Goal: Complete application form

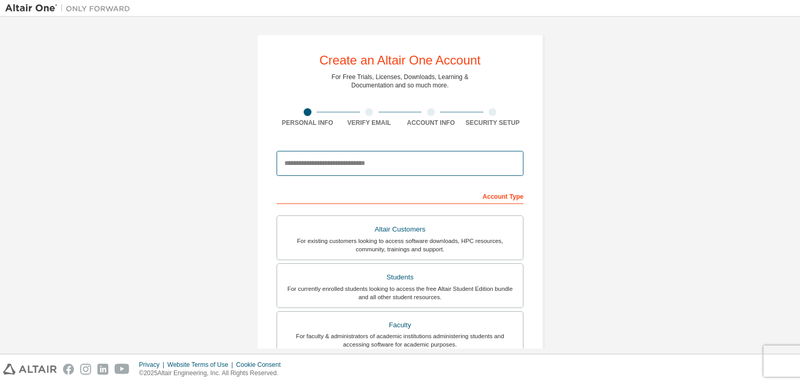
click at [353, 165] on input "email" at bounding box center [400, 163] width 247 height 25
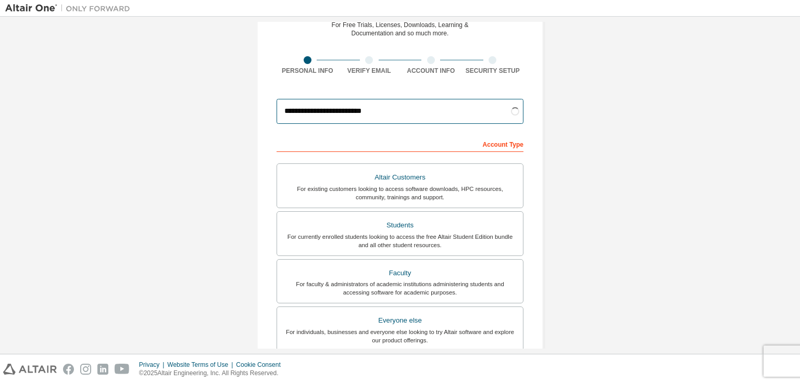
scroll to position [73, 0]
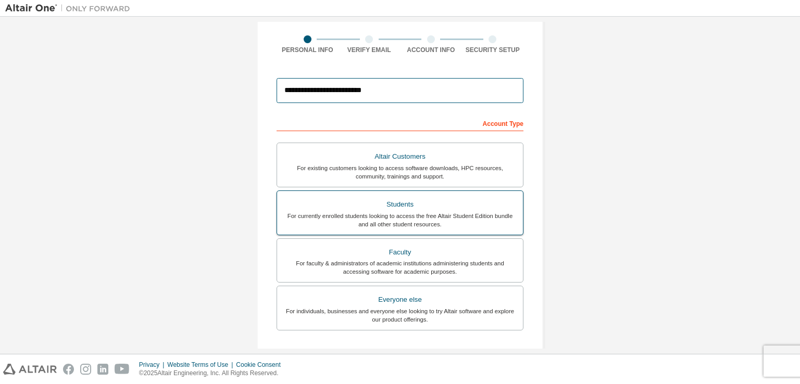
type input "**********"
click at [481, 212] on div "For currently enrolled students looking to access the free Altair Student Editi…" at bounding box center [399, 220] width 233 height 17
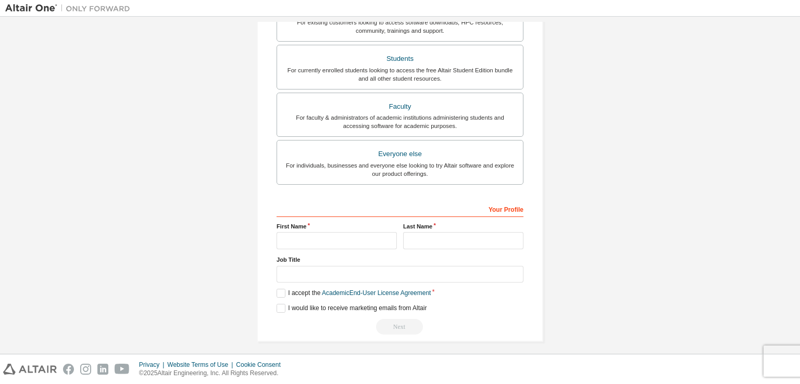
scroll to position [222, 0]
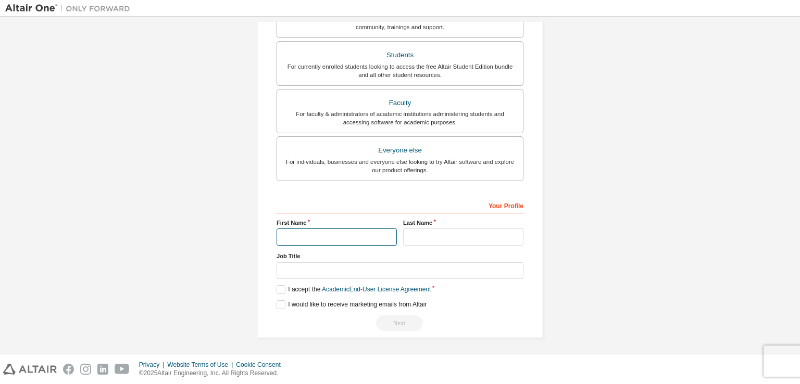
click at [359, 237] on input "text" at bounding box center [337, 237] width 120 height 17
type input "*******"
click at [424, 239] on input "text" at bounding box center [463, 237] width 120 height 17
type input "*********"
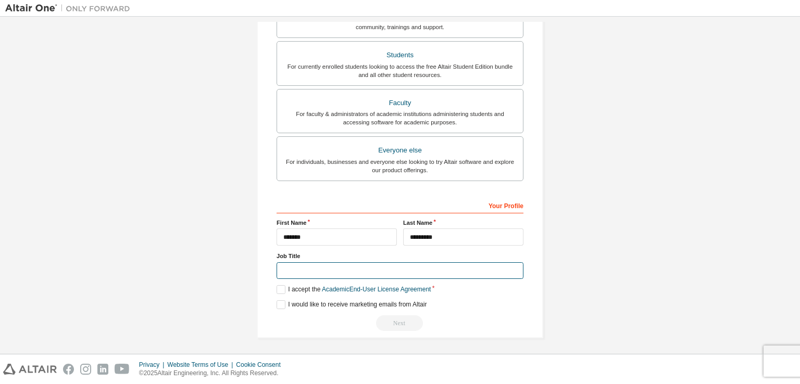
click at [369, 271] on input "text" at bounding box center [400, 270] width 247 height 17
type input "*******"
click at [279, 285] on label "I accept the Academic End-User License Agreement" at bounding box center [354, 289] width 154 height 9
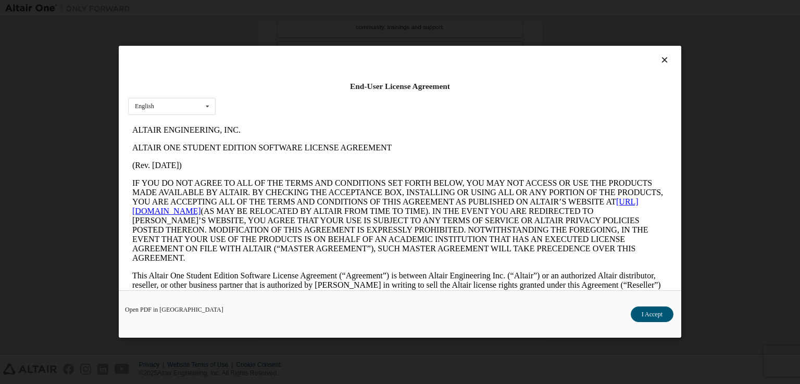
scroll to position [0, 0]
click at [165, 105] on div "English English" at bounding box center [171, 106] width 87 height 17
click at [166, 109] on div "English English" at bounding box center [171, 106] width 87 height 17
click at [652, 313] on button "I Accept" at bounding box center [652, 315] width 43 height 16
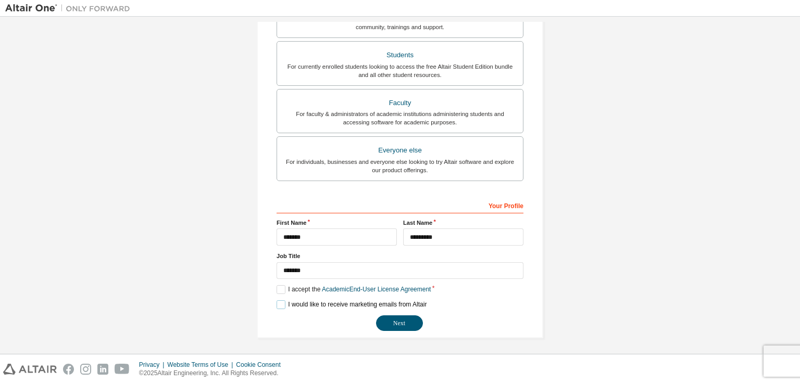
click at [277, 305] on label "I would like to receive marketing emails from Altair" at bounding box center [352, 304] width 150 height 9
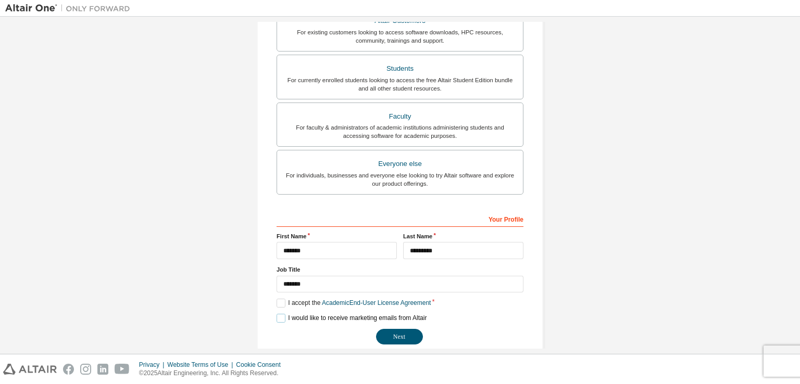
scroll to position [222, 0]
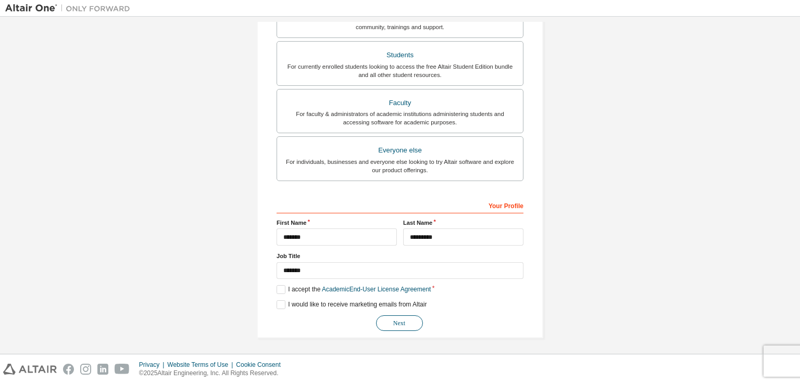
click at [386, 317] on button "Next" at bounding box center [399, 324] width 47 height 16
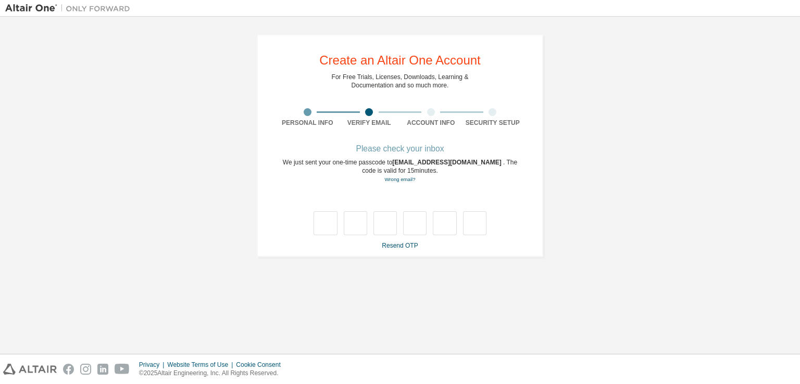
scroll to position [0, 0]
click at [395, 179] on link "Wrong email?" at bounding box center [399, 180] width 31 height 6
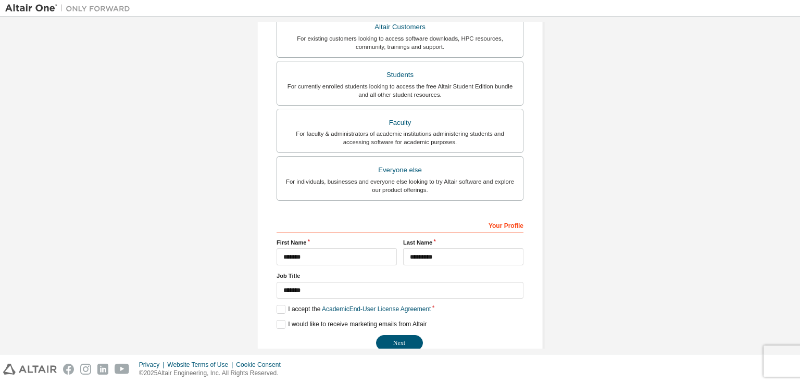
scroll to position [222, 0]
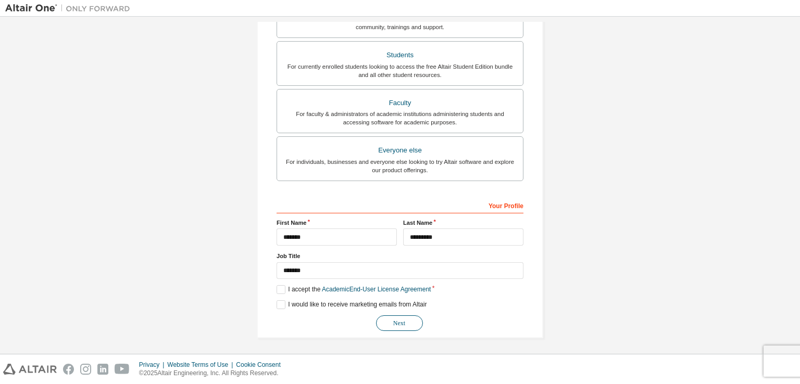
click at [394, 321] on button "Next" at bounding box center [399, 324] width 47 height 16
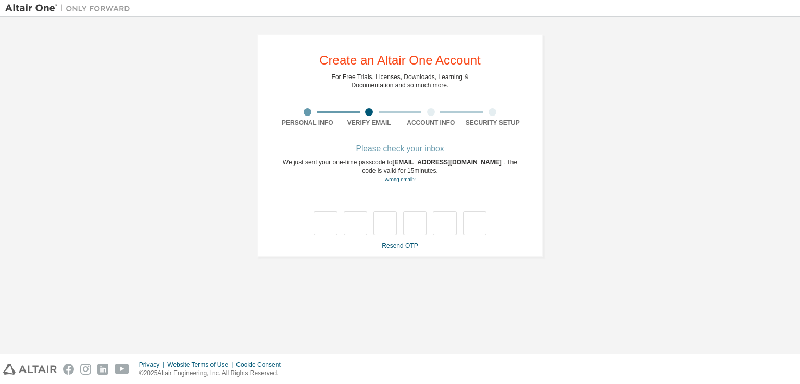
scroll to position [0, 0]
click at [403, 248] on link "Resend OTP" at bounding box center [400, 245] width 36 height 7
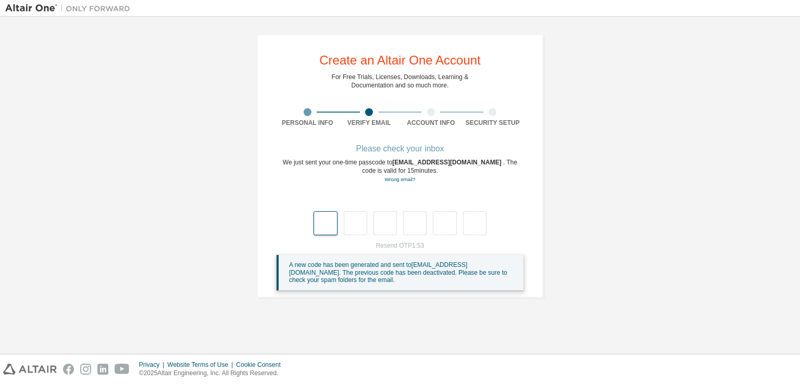
click at [323, 220] on input "text" at bounding box center [324, 223] width 23 height 24
type input "*"
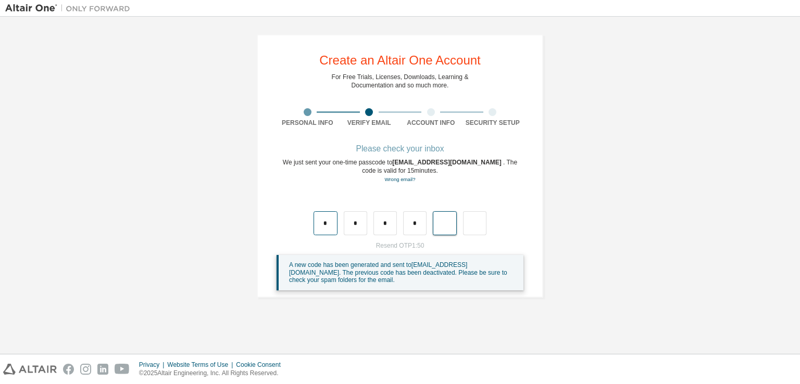
type input "*"
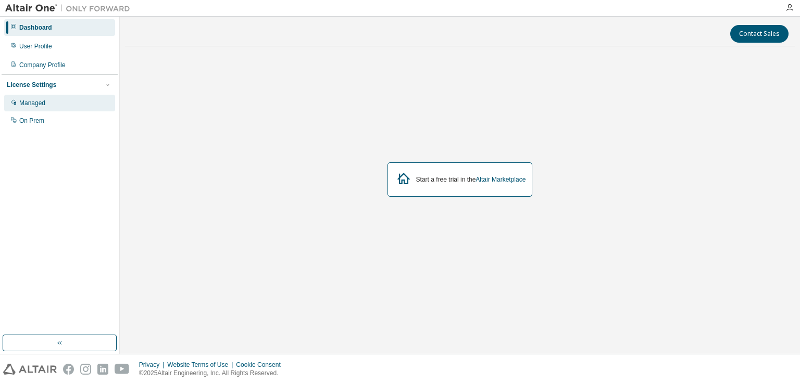
click at [71, 100] on div "Managed" at bounding box center [59, 103] width 111 height 17
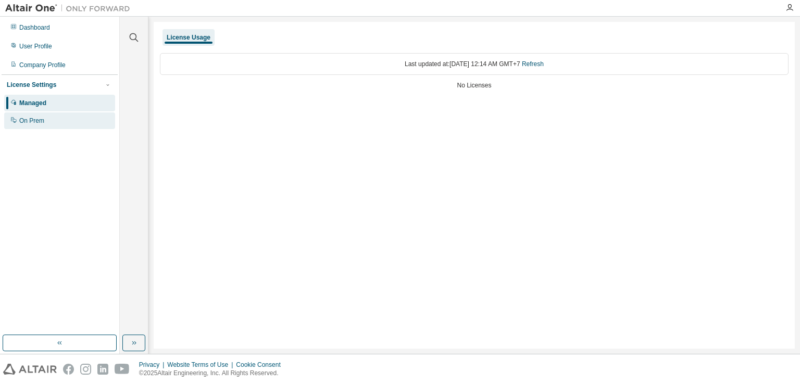
click at [58, 122] on div "On Prem" at bounding box center [59, 120] width 111 height 17
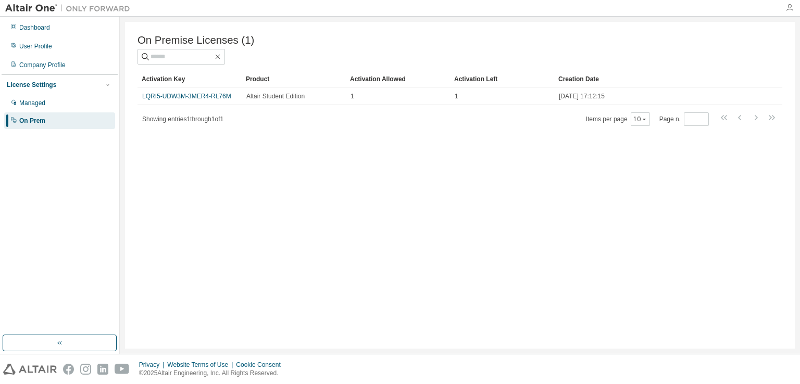
click at [788, 9] on icon "button" at bounding box center [789, 8] width 8 height 8
